Goal: Entertainment & Leisure: Consume media (video, audio)

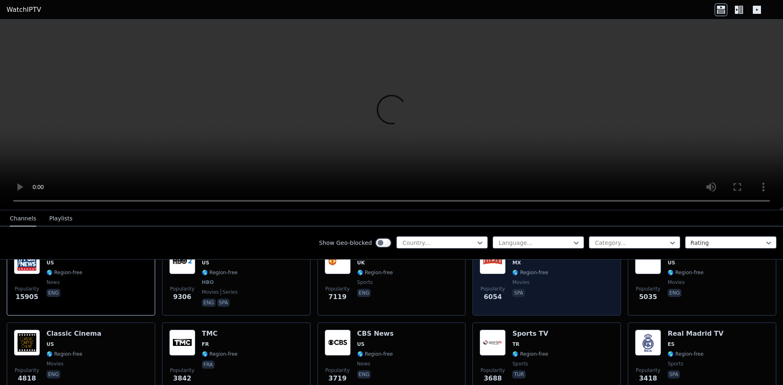
scroll to position [122, 0]
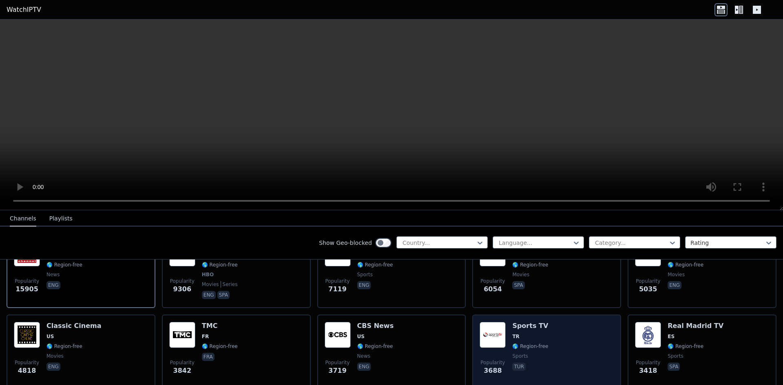
click at [564, 332] on div "Popularity 3688 Sports TV TR 🌎 Region-free sports tur" at bounding box center [547, 351] width 134 height 59
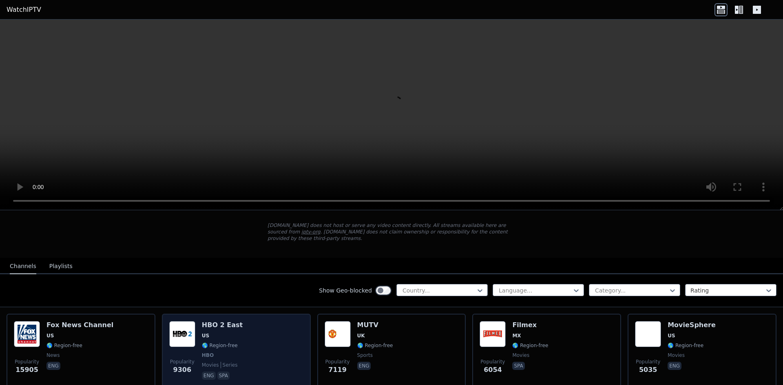
scroll to position [41, 0]
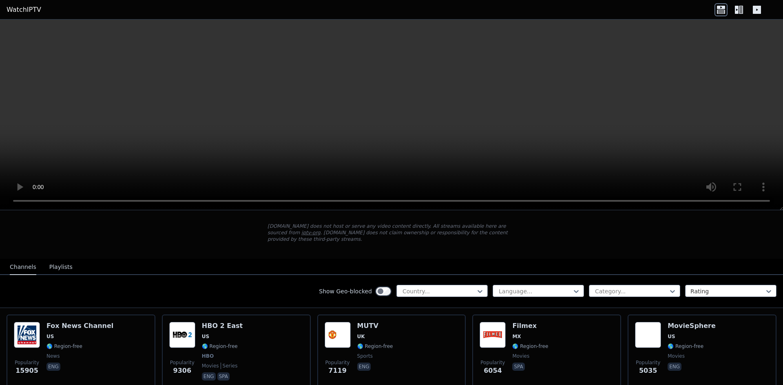
click at [59, 260] on button "Playlists" at bounding box center [60, 267] width 23 height 15
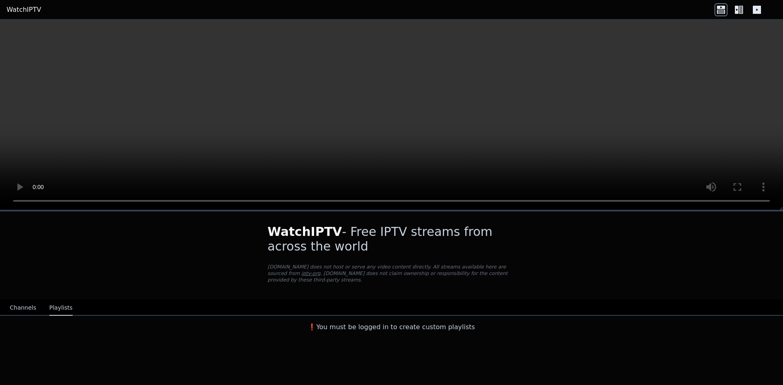
scroll to position [0, 0]
click at [23, 301] on button "Channels" at bounding box center [23, 308] width 27 height 15
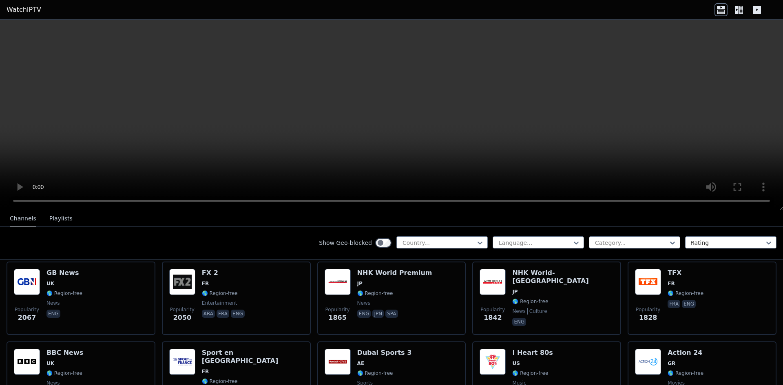
scroll to position [612, 0]
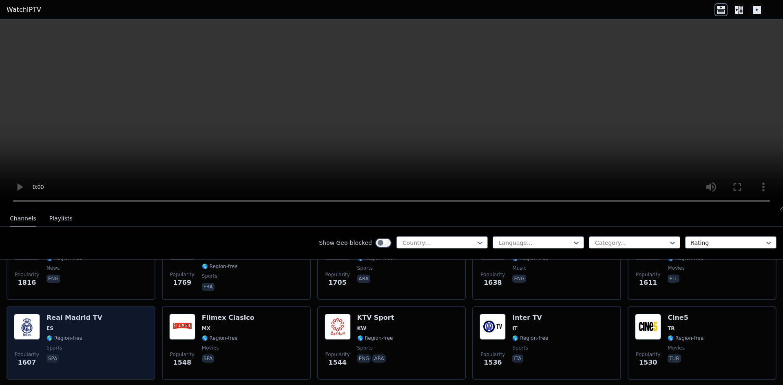
click at [88, 314] on h6 "Real Madrid TV" at bounding box center [74, 318] width 56 height 8
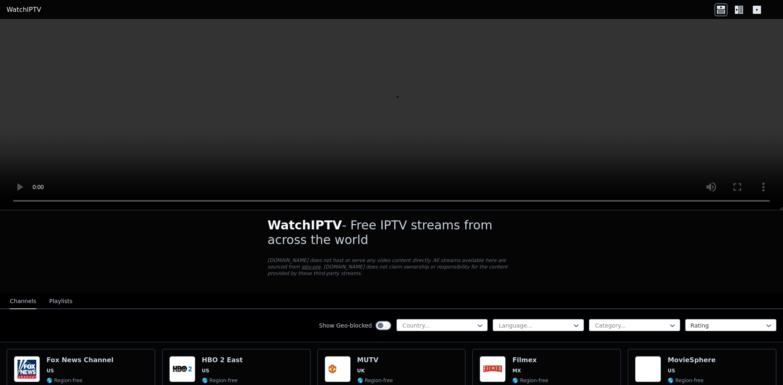
scroll to position [0, 0]
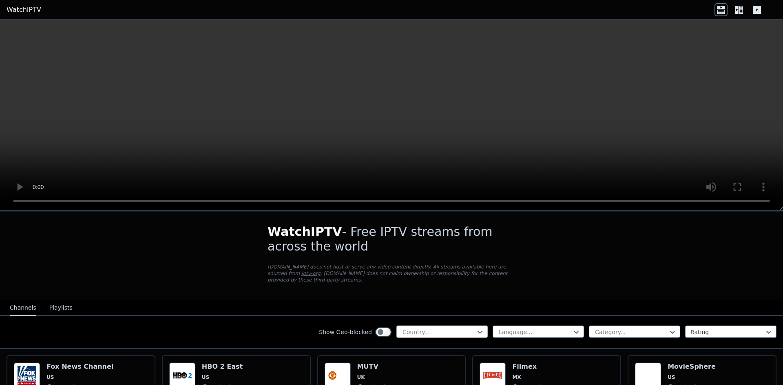
click at [421, 328] on div at bounding box center [439, 332] width 74 height 8
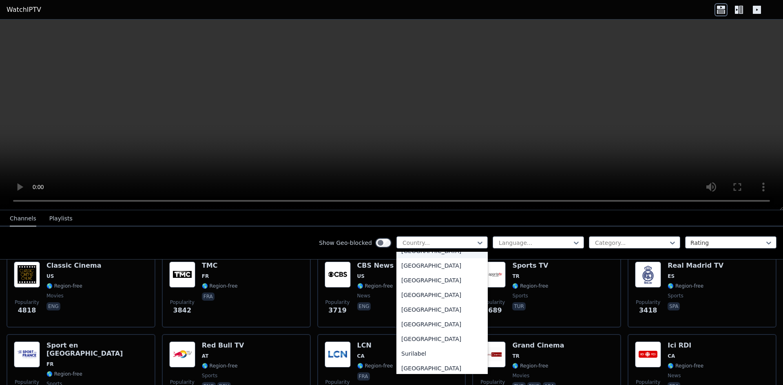
scroll to position [204, 0]
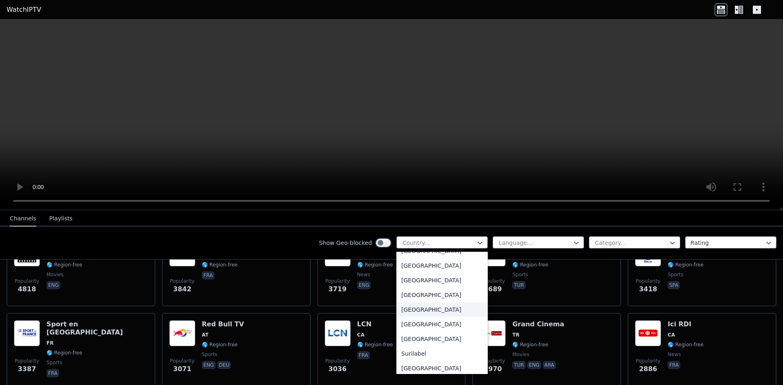
click at [402, 312] on div "[GEOGRAPHIC_DATA]" at bounding box center [441, 310] width 91 height 15
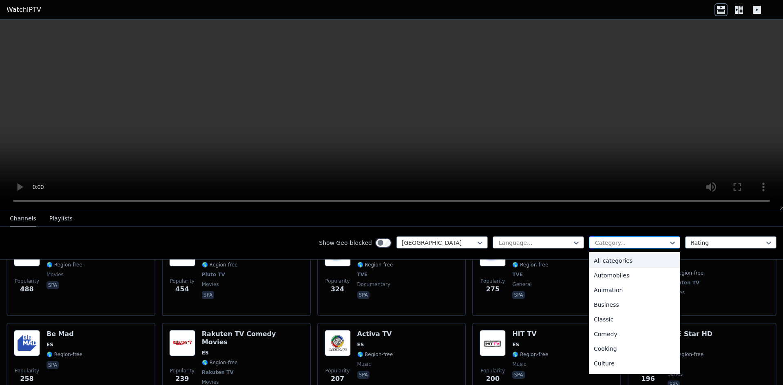
click at [607, 242] on div at bounding box center [631, 243] width 74 height 8
click at [604, 334] on div "Sports" at bounding box center [634, 336] width 91 height 15
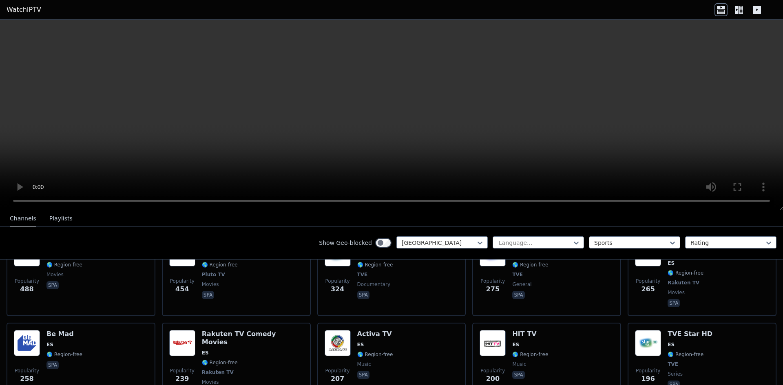
scroll to position [71, 0]
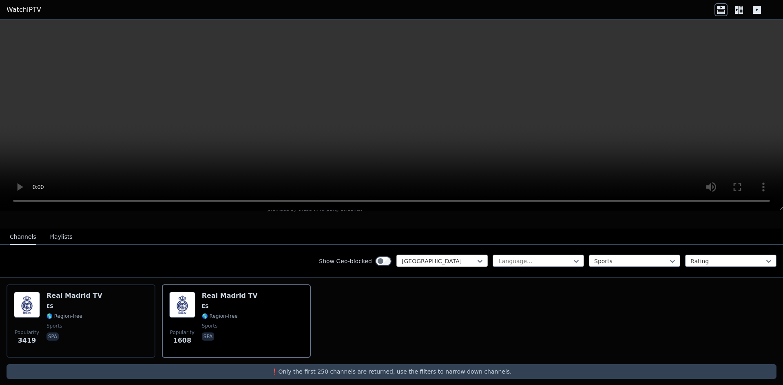
click at [467, 257] on div at bounding box center [439, 261] width 74 height 8
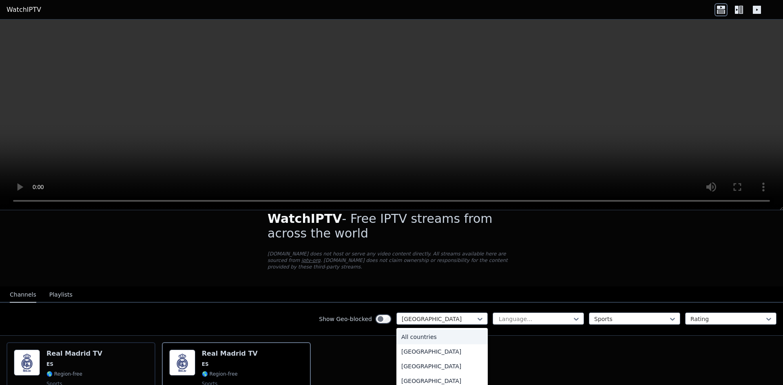
scroll to position [0, 0]
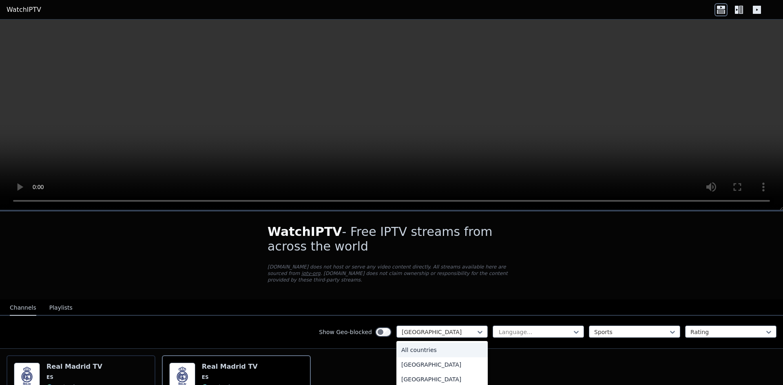
click at [436, 343] on div "All countries" at bounding box center [441, 350] width 91 height 15
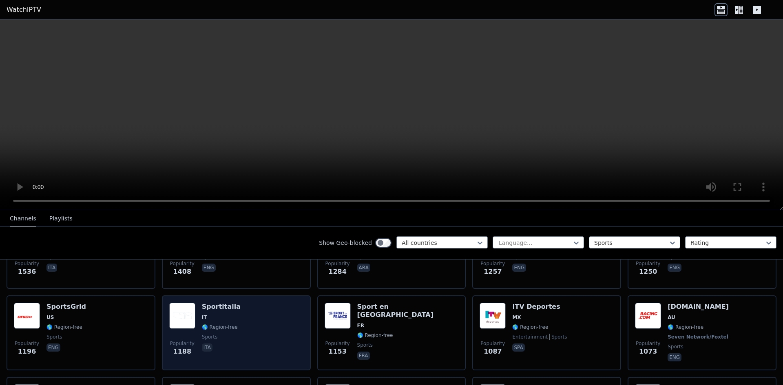
scroll to position [326, 0]
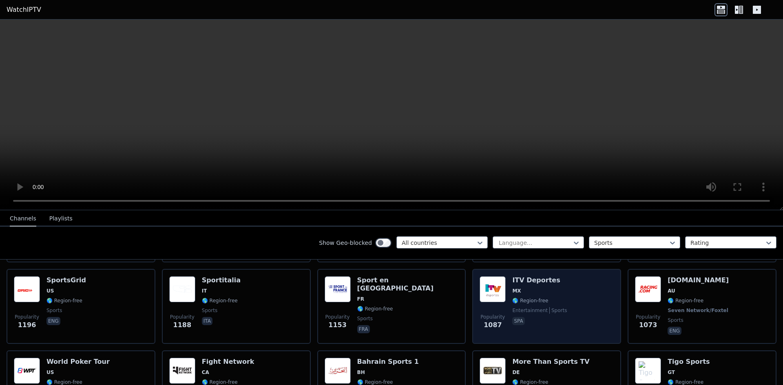
click at [581, 295] on div "Popularity 1087 ITV Deportes MX 🌎 Region-free entertainment sports spa" at bounding box center [547, 306] width 134 height 60
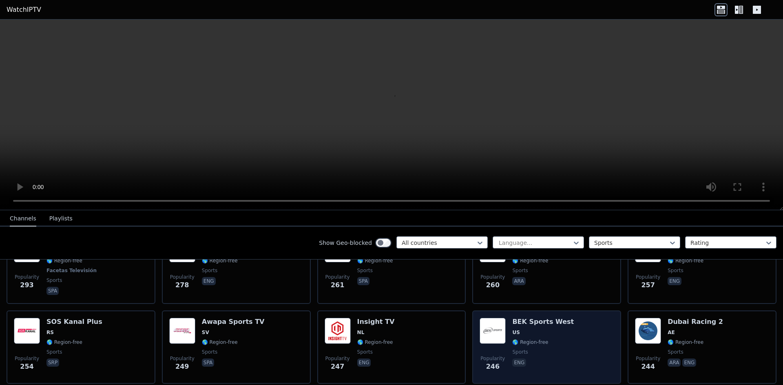
scroll to position [856, 0]
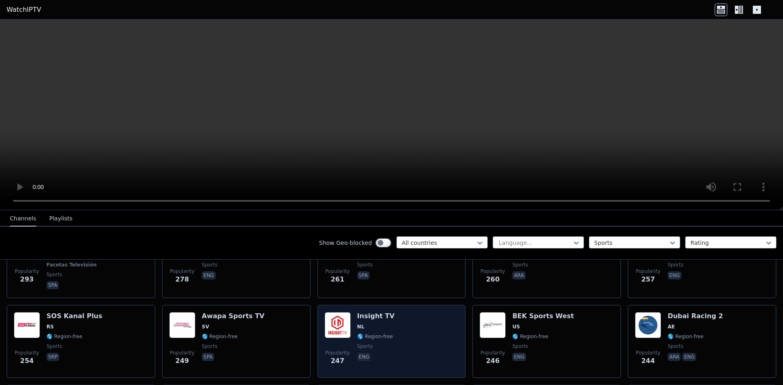
click at [419, 313] on div "Popularity 247 Insight TV NL 🌎 Region-free sports eng" at bounding box center [392, 341] width 134 height 59
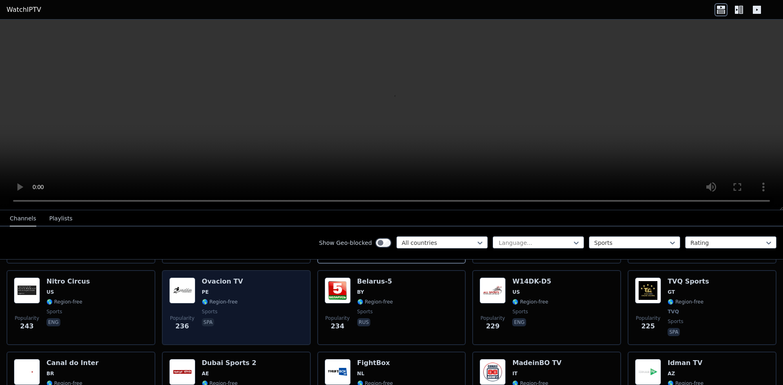
scroll to position [979, 0]
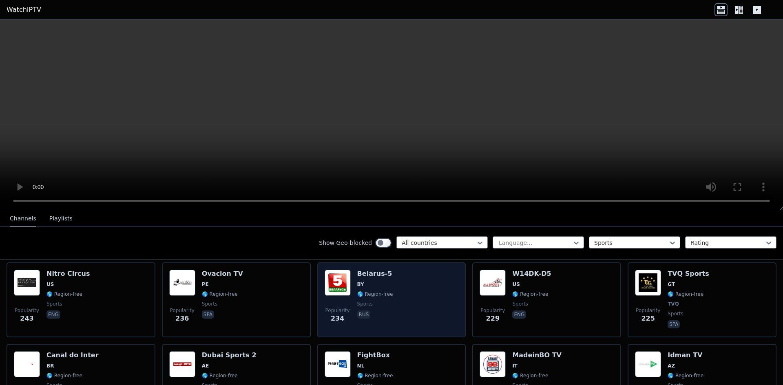
click at [433, 287] on div "Popularity 234 [GEOGRAPHIC_DATA]-5 BY 🌎 Region-free sports rus" at bounding box center [392, 300] width 134 height 60
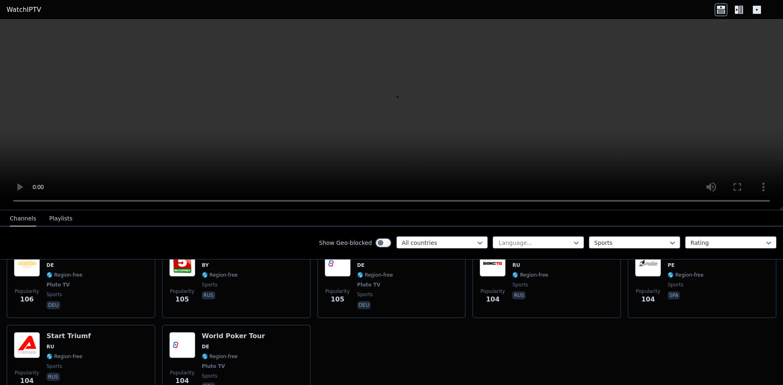
scroll to position [1835, 0]
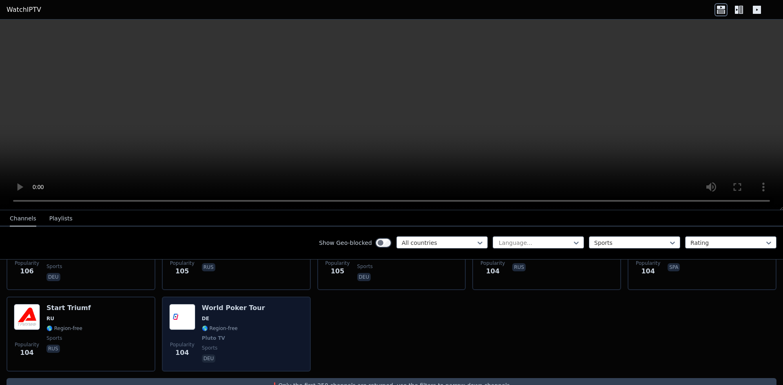
click at [250, 317] on div "World Poker Tour DE 🌎 Region-free Pluto TV sports deu" at bounding box center [233, 334] width 63 height 60
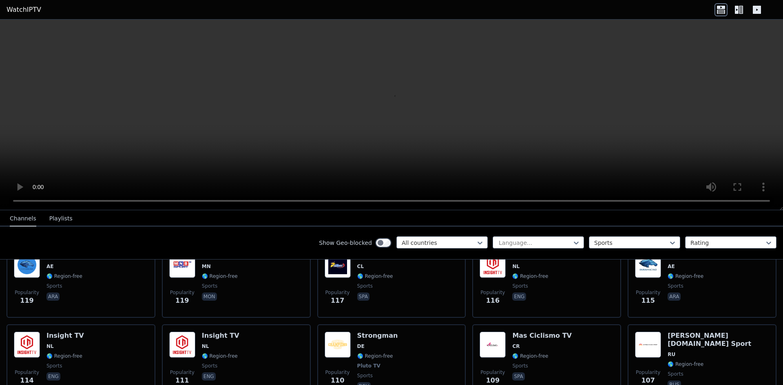
scroll to position [1605, 0]
